Goal: Task Accomplishment & Management: Complete application form

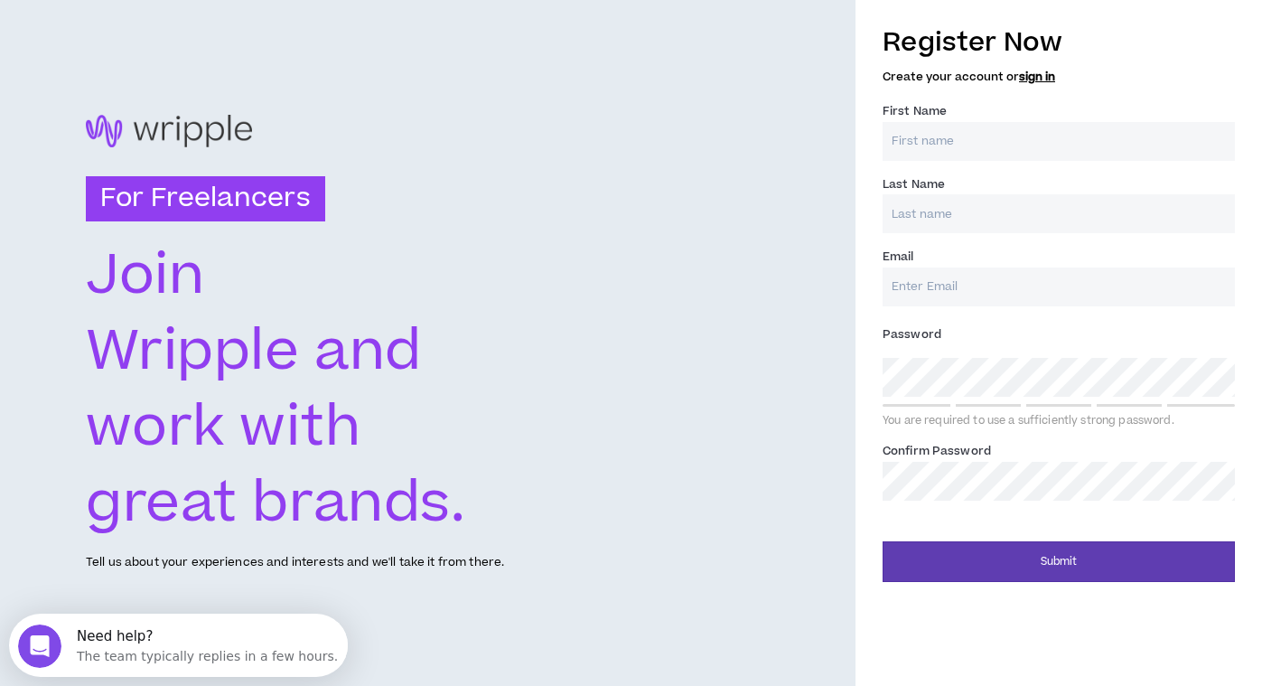
click at [921, 128] on input "First Name *" at bounding box center [1059, 141] width 352 height 39
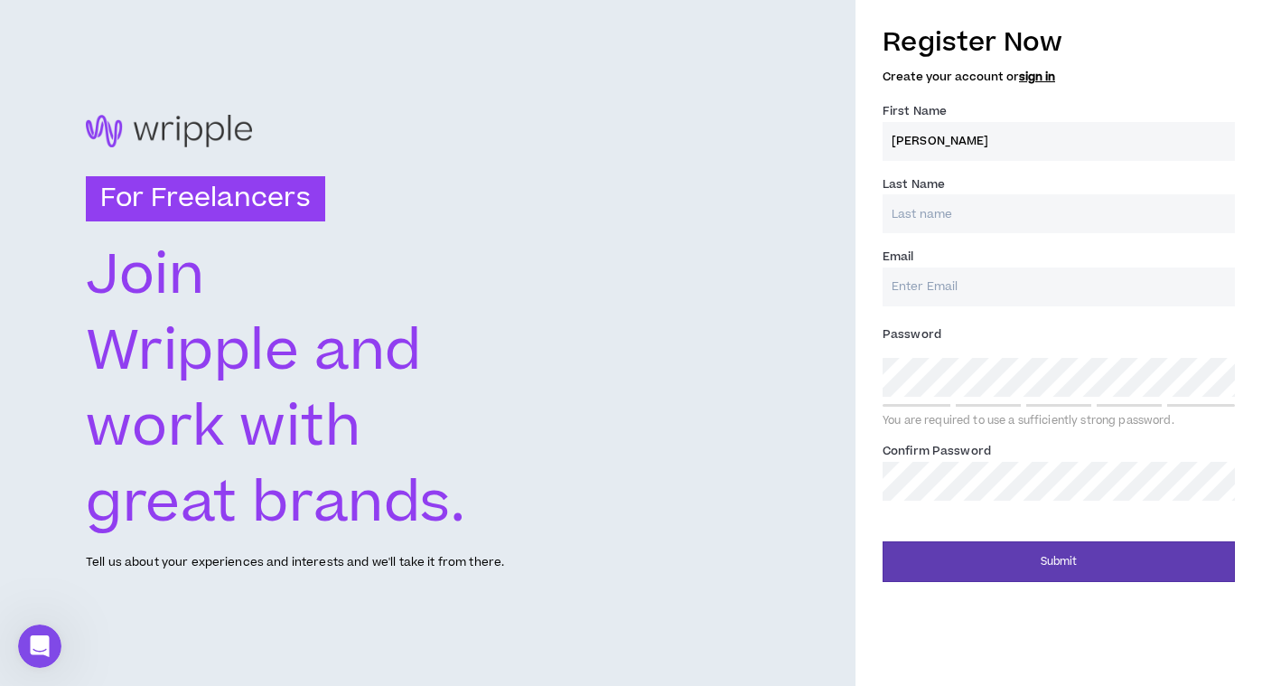
type input "[PERSON_NAME]"
click at [956, 214] on input "Last Name *" at bounding box center [1059, 213] width 352 height 39
type input "[PERSON_NAME]"
click at [931, 286] on input "Email *" at bounding box center [1059, 286] width 352 height 39
type input "[EMAIL_ADDRESS][DOMAIN_NAME]"
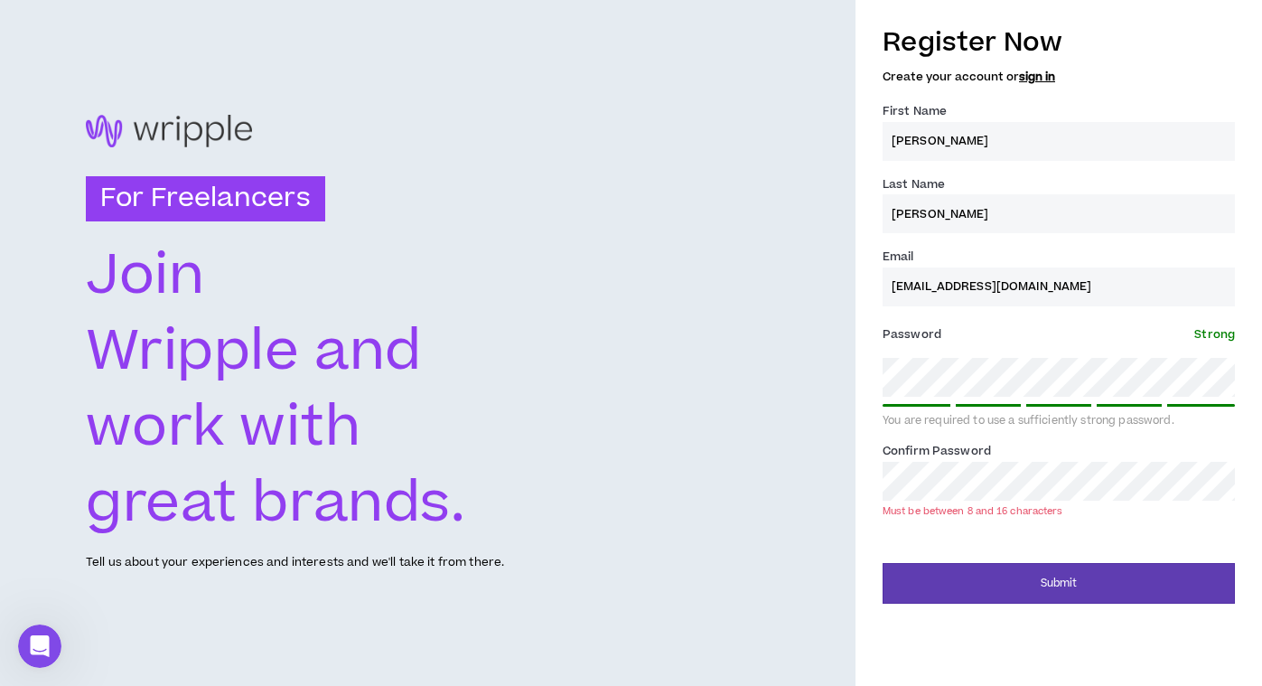
click at [862, 552] on div "Register Now Create your account or sign in First Name * [PERSON_NAME] Last Nam…" at bounding box center [1059, 308] width 407 height 589
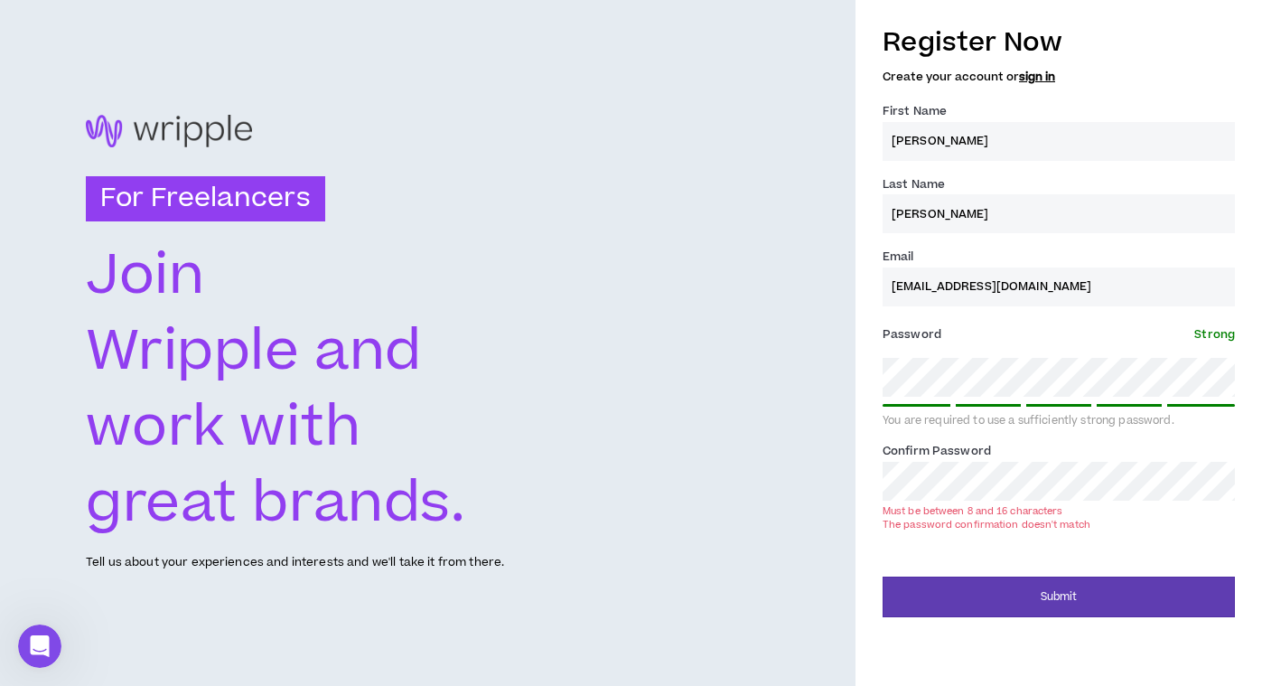
click at [914, 463] on label "Confirm Password *" at bounding box center [937, 450] width 108 height 29
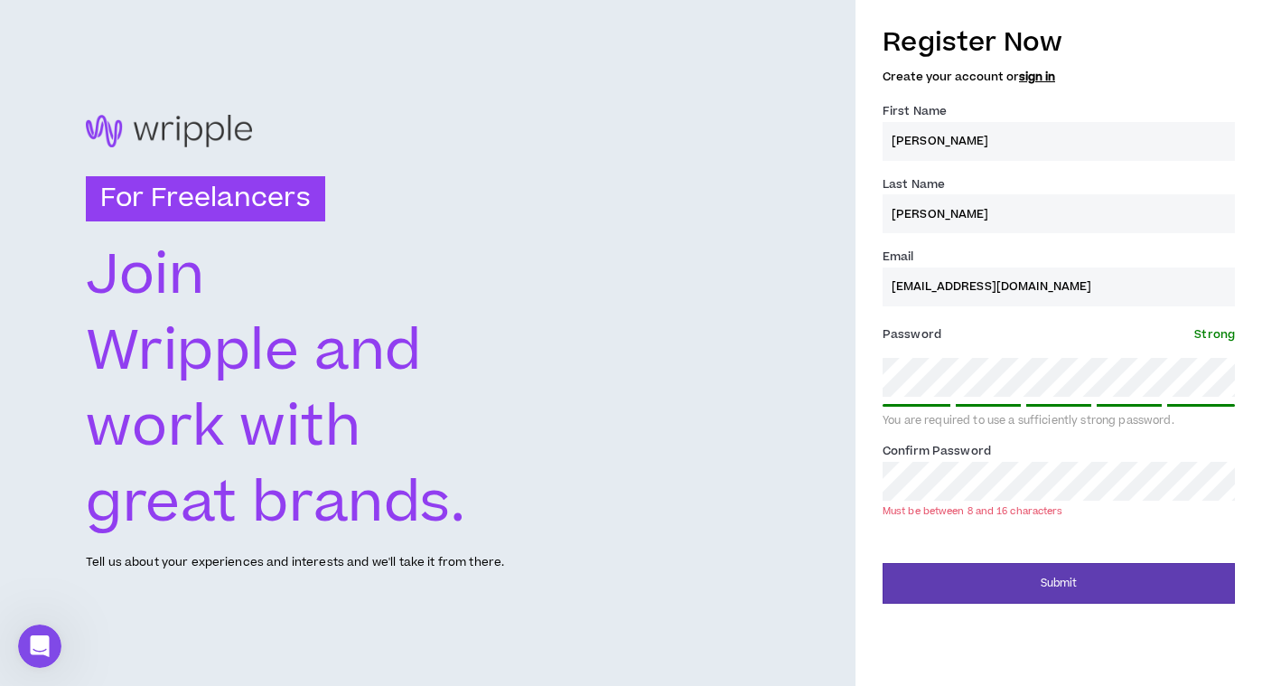
click at [880, 510] on div "Register Now Create your account or sign in First Name * [PERSON_NAME] Last Nam…" at bounding box center [1059, 308] width 407 height 589
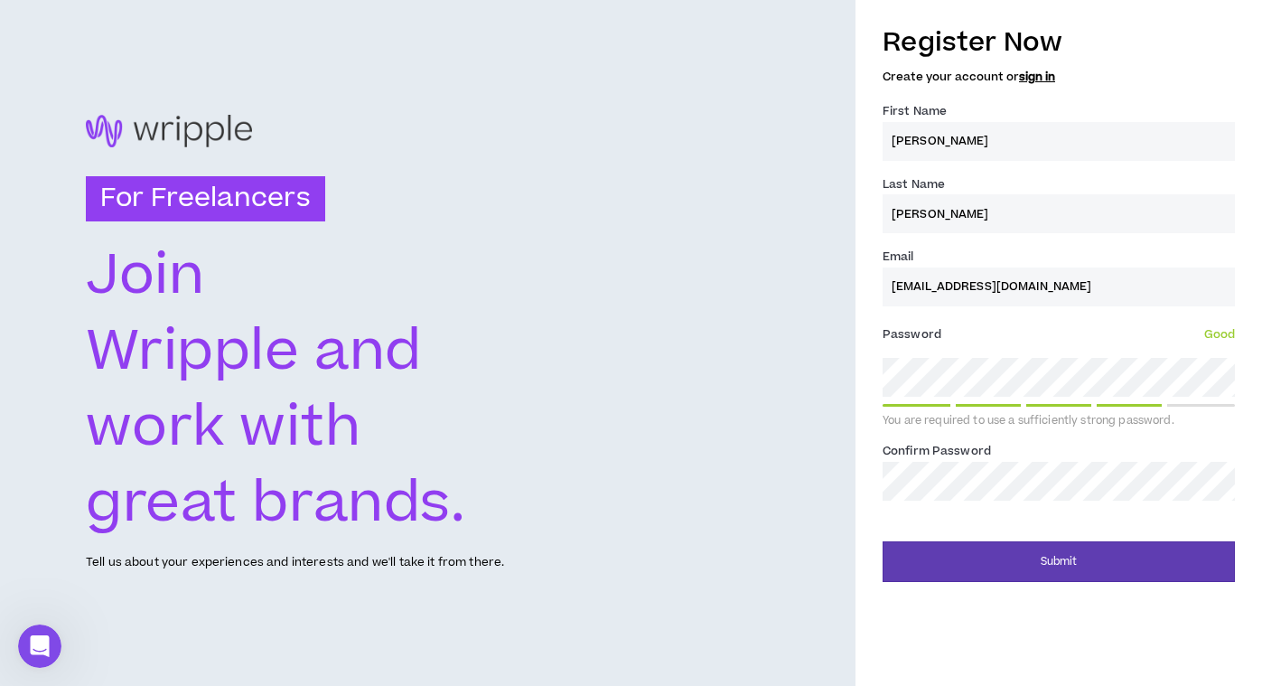
click at [981, 506] on div "Register Now Create your account or sign in First Name * [PERSON_NAME] Last Nam…" at bounding box center [1059, 261] width 352 height 495
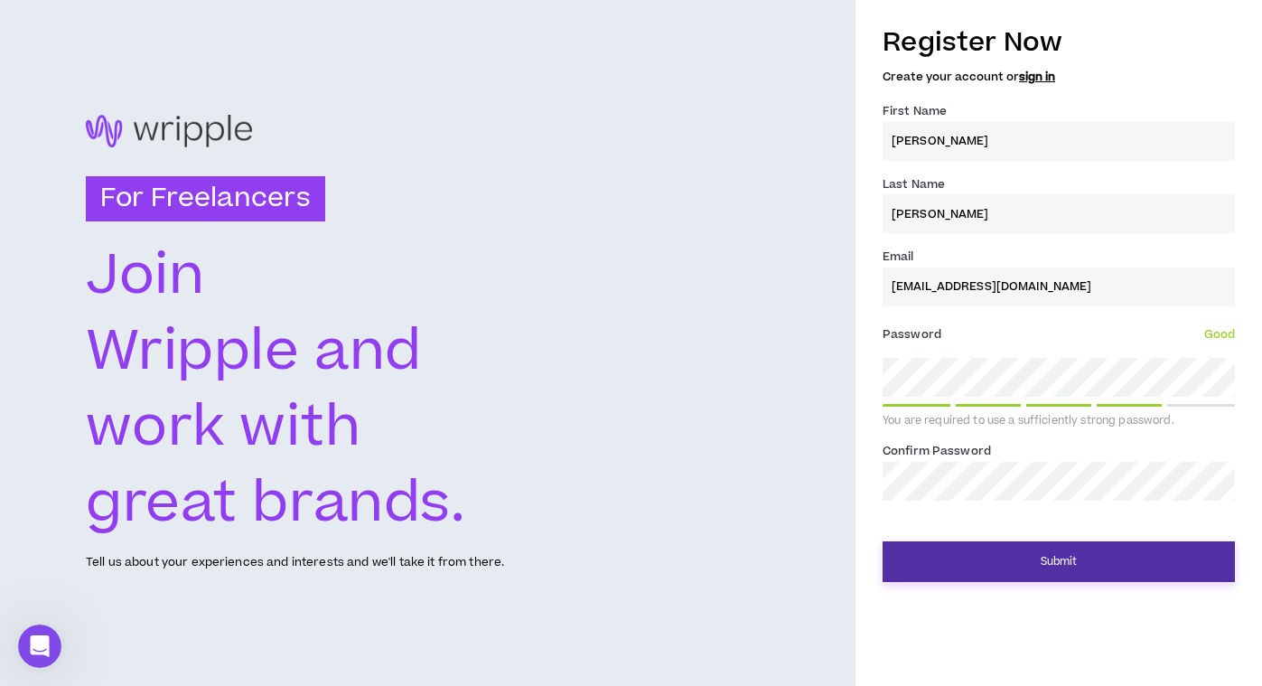
click at [989, 565] on button "Submit" at bounding box center [1059, 561] width 352 height 41
click at [989, 557] on button "Submit" at bounding box center [1059, 561] width 352 height 41
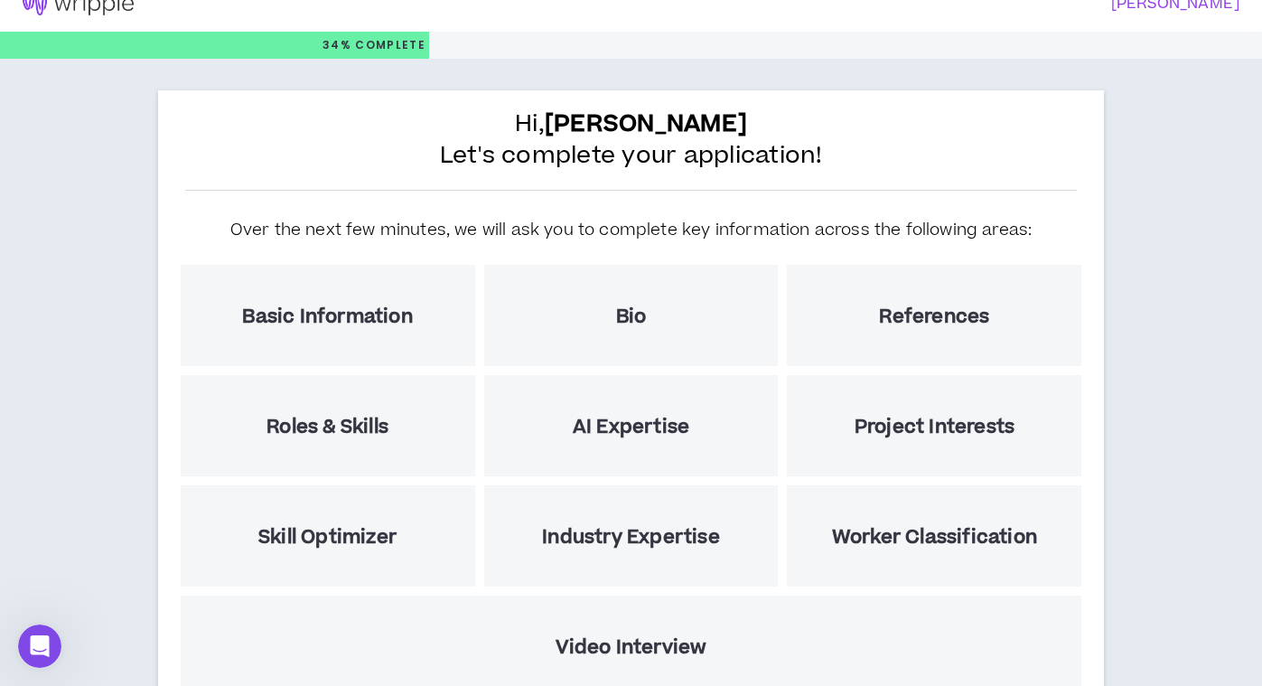
scroll to position [26, 0]
